Goal: Check status

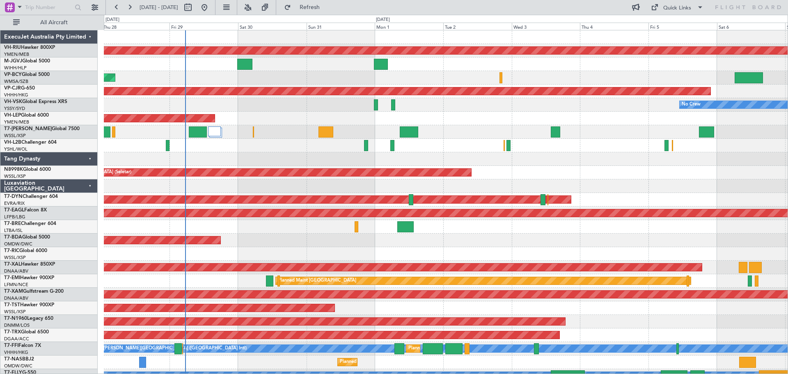
click at [434, 163] on div "Planned Maint [GEOGRAPHIC_DATA] ([GEOGRAPHIC_DATA]) Planned Maint [GEOGRAPHIC_D…" at bounding box center [446, 233] width 684 height 407
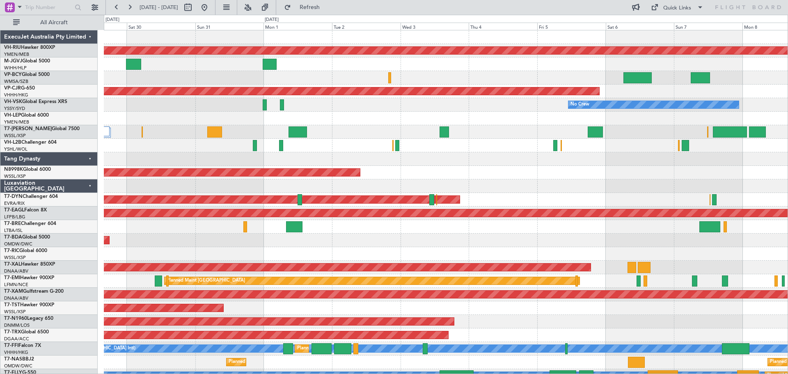
click at [489, 165] on div at bounding box center [446, 159] width 684 height 14
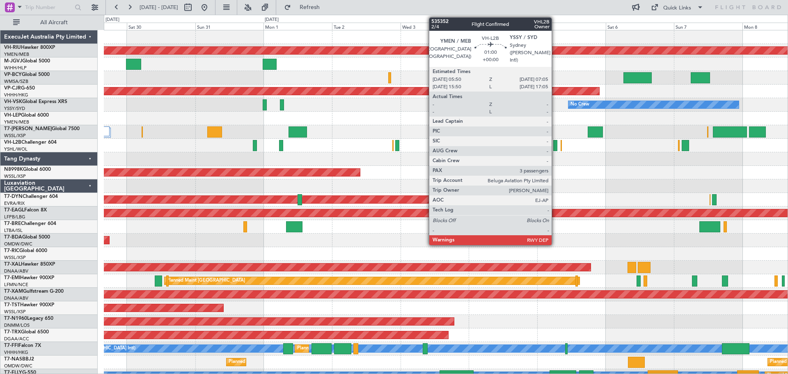
click at [556, 148] on div at bounding box center [556, 145] width 4 height 11
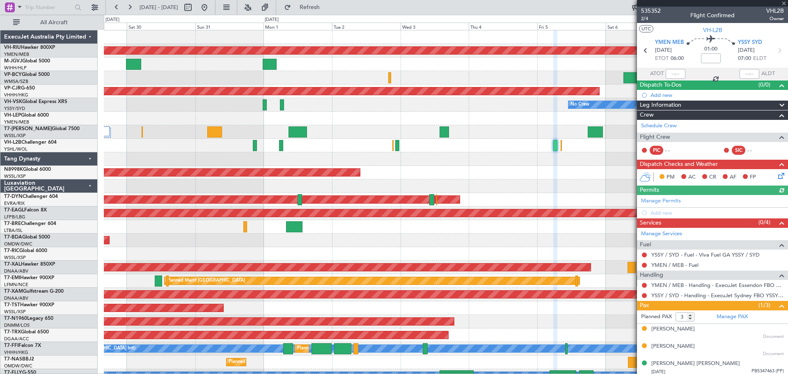
click at [784, 4] on div at bounding box center [712, 3] width 151 height 7
click at [783, 0] on span at bounding box center [784, 3] width 8 height 7
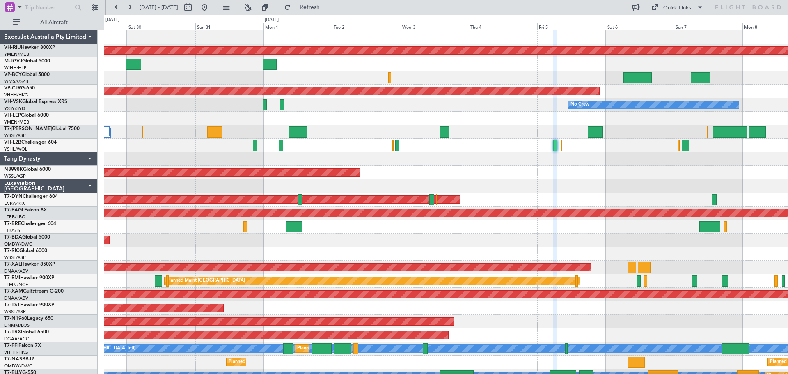
type input "0"
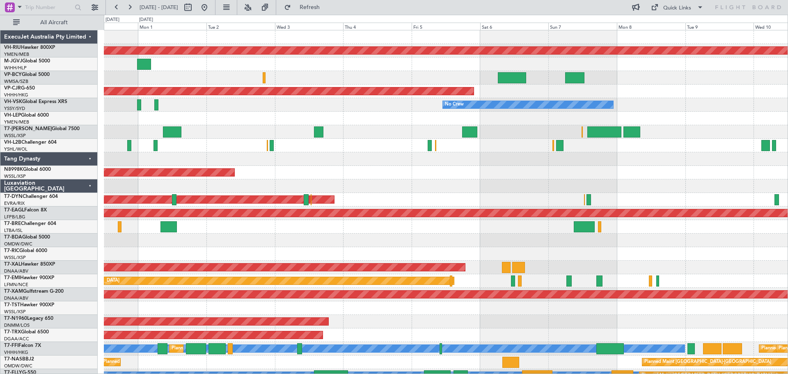
click at [504, 174] on div "Planned Maint [GEOGRAPHIC_DATA] (Seletar)" at bounding box center [446, 173] width 684 height 14
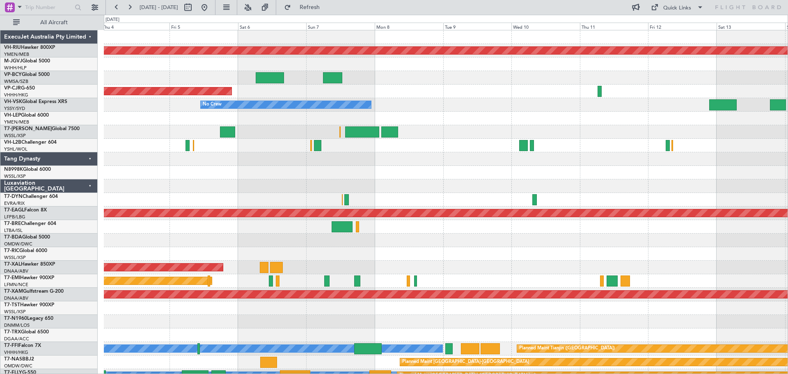
click at [386, 171] on div "Planned Maint [GEOGRAPHIC_DATA] ([GEOGRAPHIC_DATA]) Planned Maint [GEOGRAPHIC_D…" at bounding box center [446, 233] width 684 height 407
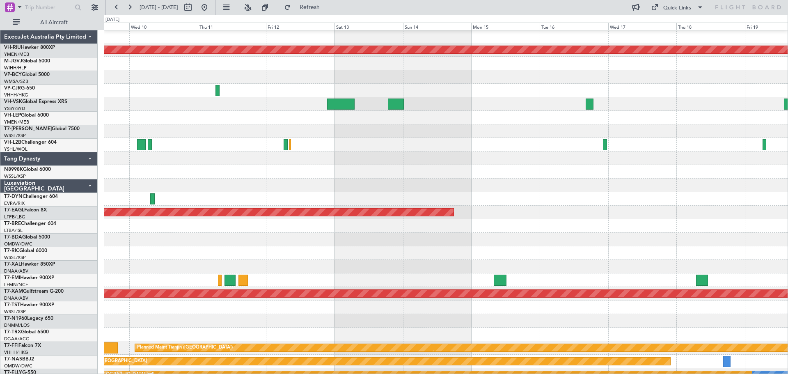
click at [290, 155] on div at bounding box center [446, 159] width 684 height 14
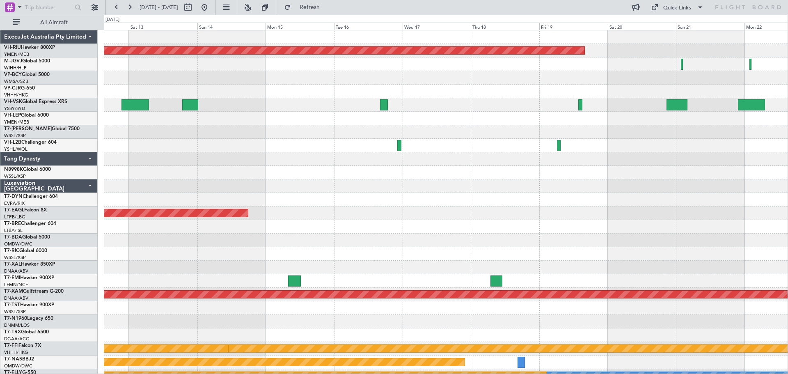
click at [416, 155] on div "Planned Maint [GEOGRAPHIC_DATA] ([GEOGRAPHIC_DATA]) Grounded [US_STATE] ([GEOGR…" at bounding box center [446, 233] width 684 height 407
